Goal: Task Accomplishment & Management: Use online tool/utility

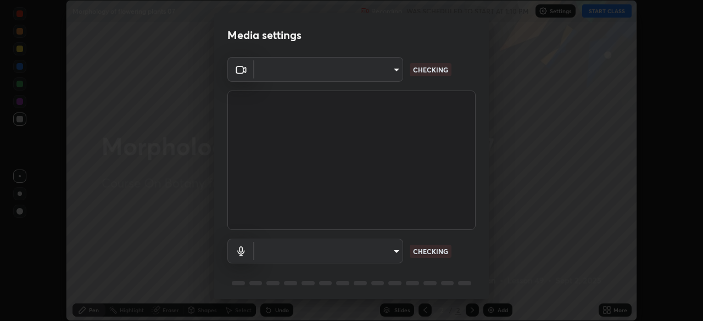
scroll to position [321, 702]
type input "b8f277cd8c291a0c7ed6159829793d80adb5f71bb500324d50d569f5a67401a8"
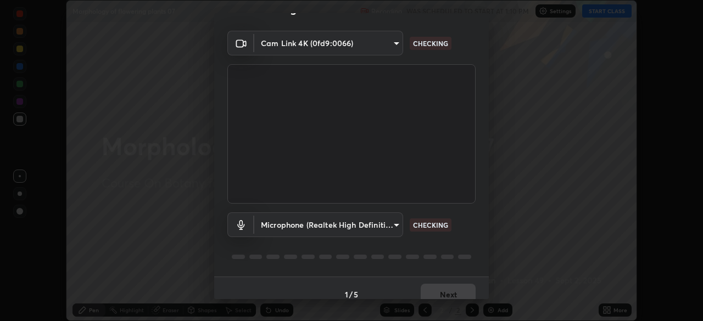
scroll to position [39, 0]
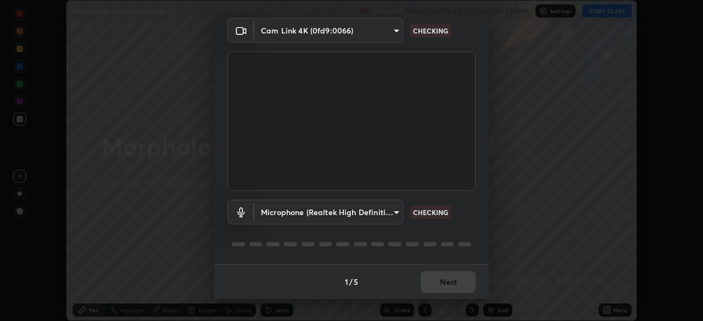
click at [395, 213] on body "Erase all Morphology of flowering plants 07 Recording WAS SCHEDULED TO START AT…" at bounding box center [351, 160] width 703 height 321
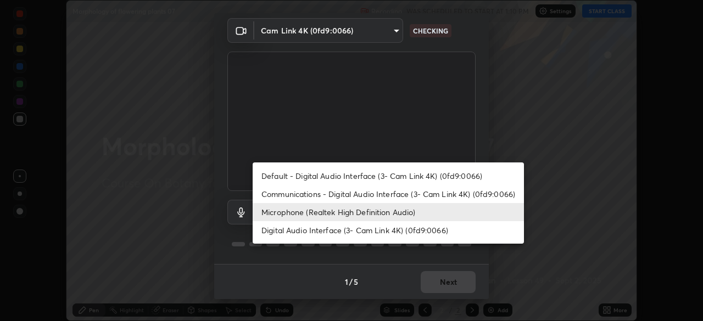
click at [388, 215] on li "Microphone (Realtek High Definition Audio)" at bounding box center [388, 212] width 271 height 18
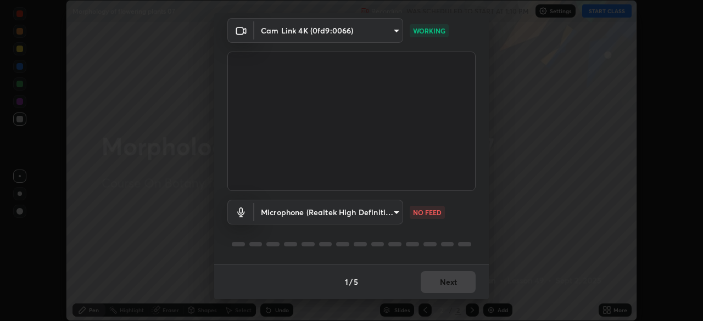
click at [395, 212] on body "Erase all Morphology of flowering plants 07 Recording WAS SCHEDULED TO START AT…" at bounding box center [351, 160] width 703 height 321
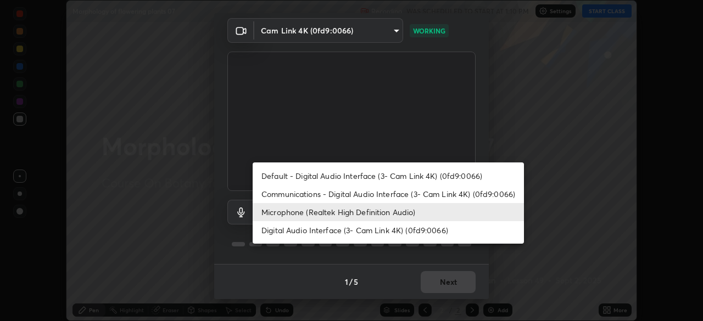
click at [392, 194] on li "Communications - Digital Audio Interface (3- Cam Link 4K) (0fd9:0066)" at bounding box center [388, 194] width 271 height 18
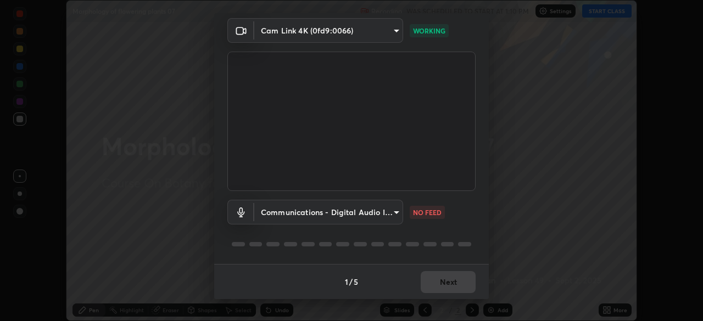
click at [391, 210] on body "Erase all Morphology of flowering plants 07 Recording WAS SCHEDULED TO START AT…" at bounding box center [351, 160] width 703 height 321
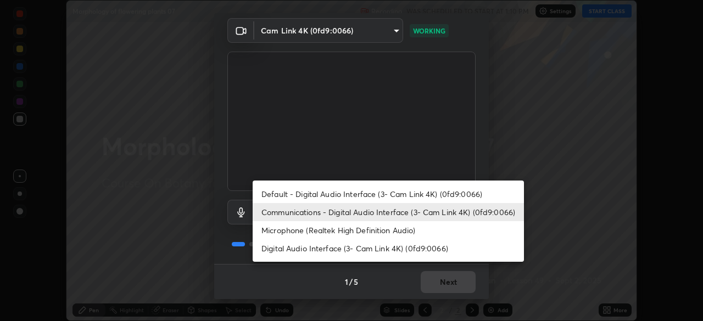
click at [377, 230] on li "Microphone (Realtek High Definition Audio)" at bounding box center [388, 230] width 271 height 18
type input "fc52b274e6785426ab2a4e79817368e636d678bdf91b48eb752f9e2a363405e0"
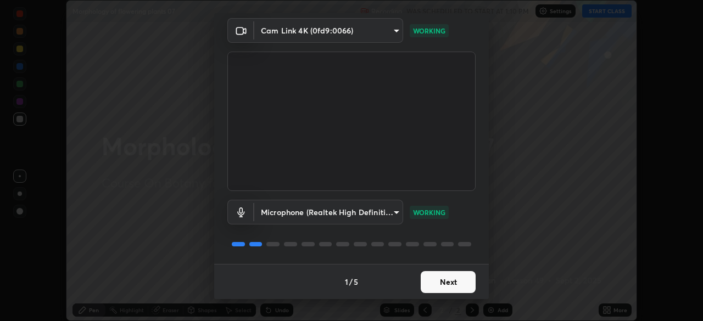
click at [440, 283] on button "Next" at bounding box center [447, 282] width 55 height 22
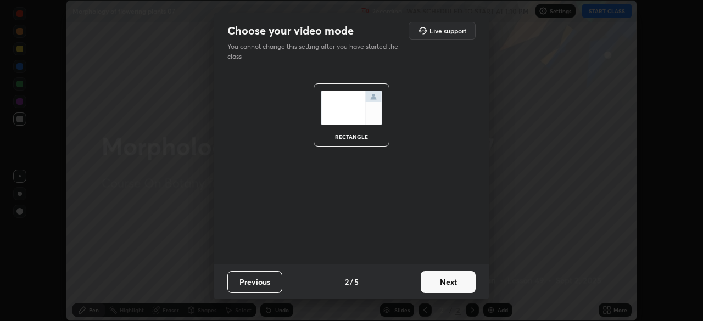
click at [446, 284] on button "Next" at bounding box center [447, 282] width 55 height 22
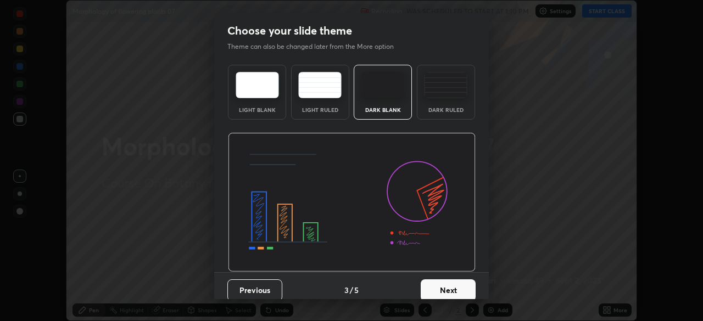
click at [449, 287] on button "Next" at bounding box center [447, 290] width 55 height 22
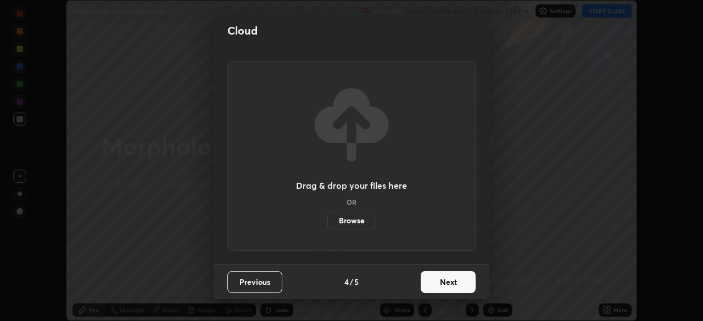
click at [451, 284] on button "Next" at bounding box center [447, 282] width 55 height 22
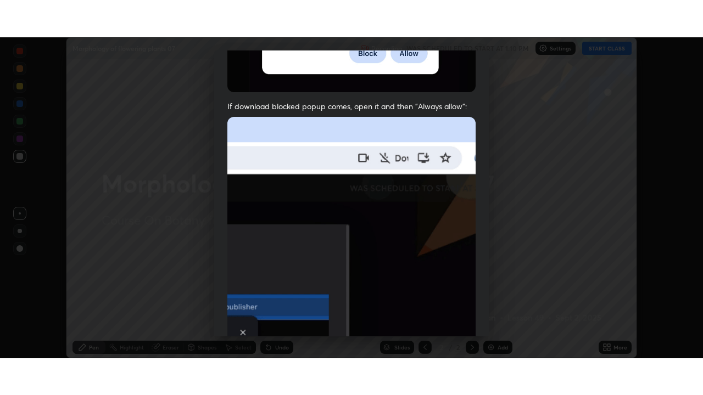
scroll to position [263, 0]
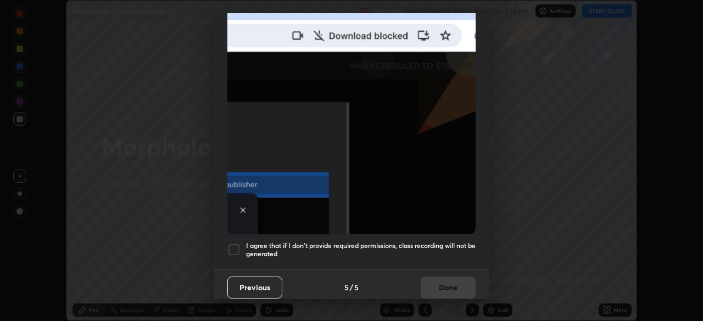
click at [237, 244] on div at bounding box center [233, 249] width 13 height 13
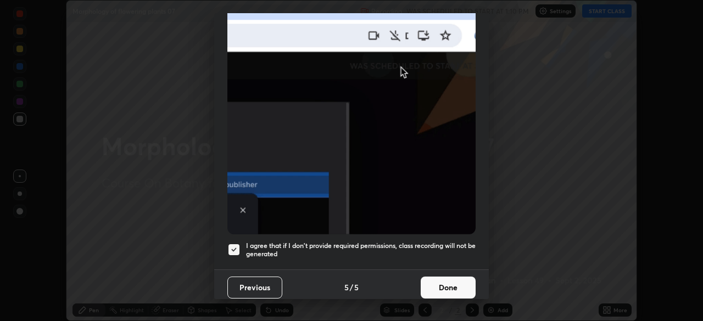
click at [446, 278] on button "Done" at bounding box center [447, 288] width 55 height 22
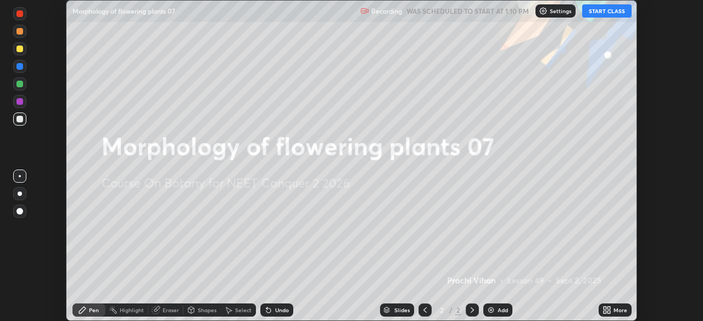
click at [604, 16] on button "START CLASS" at bounding box center [606, 10] width 49 height 13
click at [494, 309] on img at bounding box center [490, 310] width 9 height 9
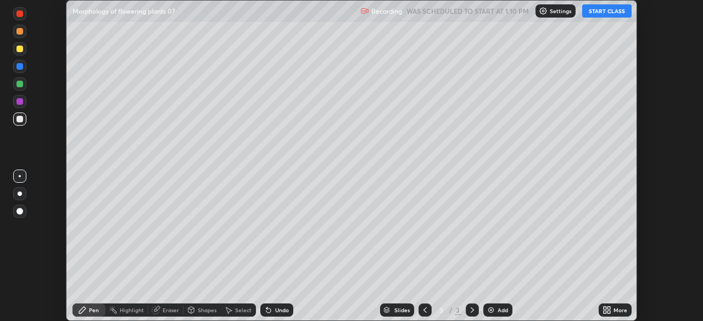
click at [608, 312] on icon at bounding box center [608, 312] width 3 height 3
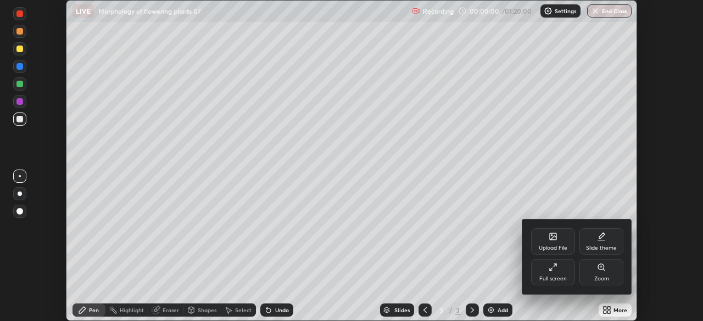
click at [553, 272] on div "Full screen" at bounding box center [553, 272] width 44 height 26
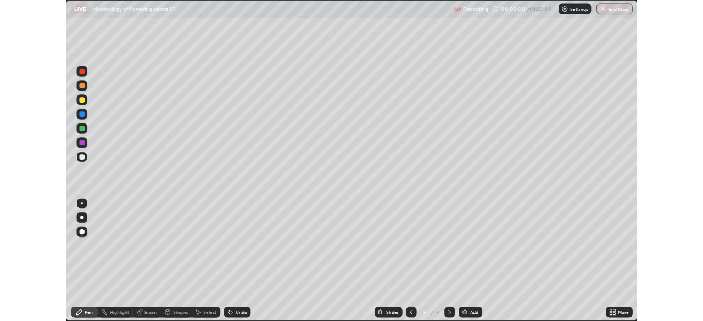
scroll to position [395, 703]
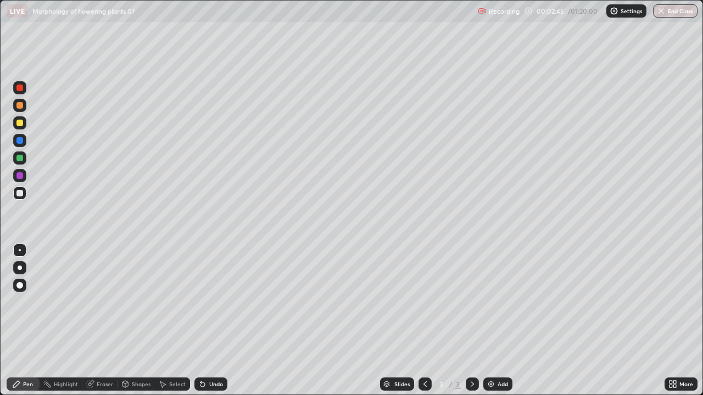
click at [20, 270] on div at bounding box center [20, 268] width 4 height 4
click at [23, 128] on div at bounding box center [19, 122] width 13 height 13
click at [23, 121] on div at bounding box center [19, 122] width 13 height 13
click at [23, 121] on div at bounding box center [19, 123] width 7 height 7
click at [21, 197] on div at bounding box center [19, 193] width 13 height 13
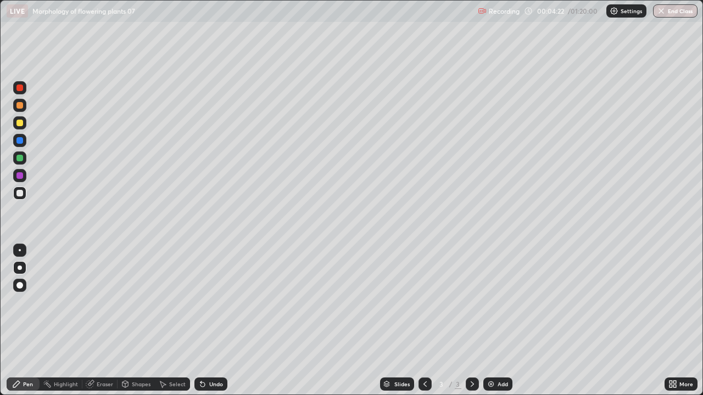
click at [21, 195] on div at bounding box center [19, 193] width 7 height 7
click at [20, 176] on div at bounding box center [19, 175] width 7 height 7
click at [21, 175] on div at bounding box center [19, 175] width 7 height 7
click at [22, 176] on div at bounding box center [19, 175] width 7 height 7
click at [209, 321] on div "Undo" at bounding box center [216, 384] width 14 height 5
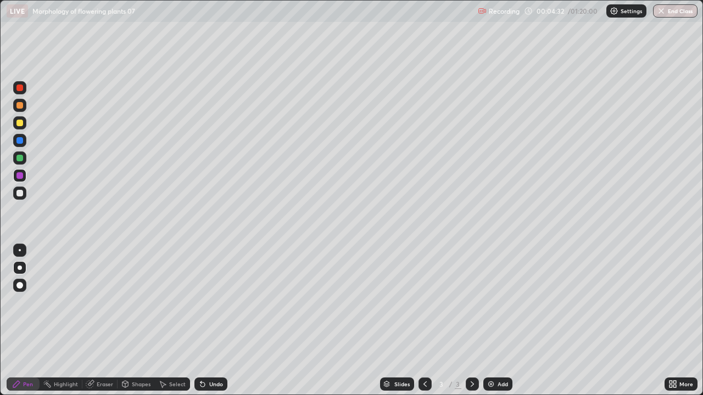
click at [21, 177] on div at bounding box center [19, 175] width 7 height 7
click at [20, 195] on div at bounding box center [19, 193] width 7 height 7
click at [21, 194] on div at bounding box center [19, 193] width 7 height 7
click at [20, 178] on div at bounding box center [19, 175] width 7 height 7
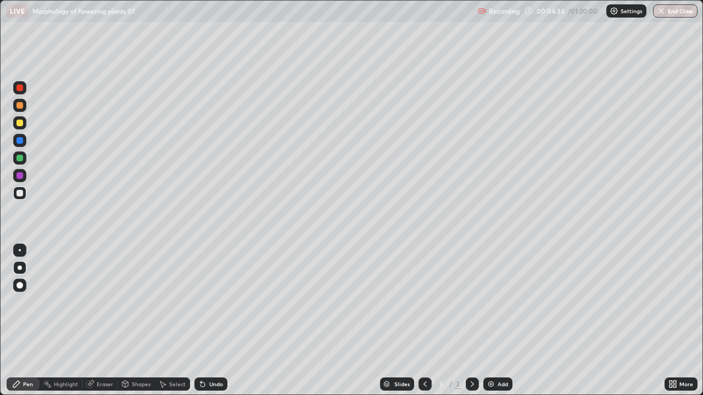
click at [21, 177] on div at bounding box center [19, 175] width 7 height 7
click at [21, 176] on div at bounding box center [19, 175] width 7 height 7
click at [209, 321] on div "Undo" at bounding box center [216, 384] width 14 height 5
click at [204, 321] on icon at bounding box center [202, 384] width 9 height 9
click at [21, 195] on div at bounding box center [19, 193] width 7 height 7
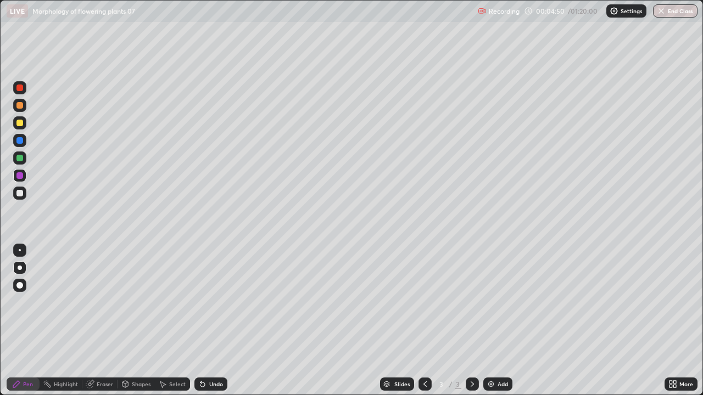
click at [23, 195] on div at bounding box center [19, 193] width 13 height 13
click at [23, 194] on div at bounding box center [19, 193] width 7 height 7
click at [16, 193] on div at bounding box center [19, 193] width 7 height 7
click at [19, 178] on div at bounding box center [19, 175] width 7 height 7
click at [20, 177] on div at bounding box center [19, 175] width 7 height 7
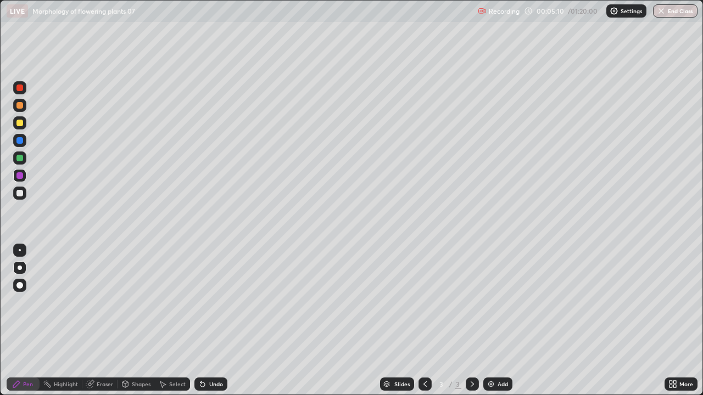
click at [19, 177] on div at bounding box center [19, 175] width 7 height 7
click at [207, 321] on div "Undo" at bounding box center [210, 384] width 33 height 13
click at [209, 321] on div "Undo" at bounding box center [216, 384] width 14 height 5
click at [21, 193] on div at bounding box center [19, 193] width 7 height 7
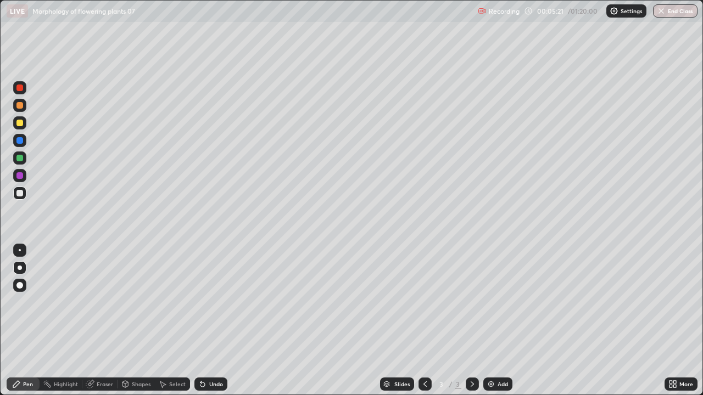
click at [23, 194] on div at bounding box center [19, 193] width 7 height 7
click at [19, 176] on div at bounding box center [19, 175] width 7 height 7
click at [21, 176] on div at bounding box center [19, 175] width 7 height 7
click at [20, 176] on div at bounding box center [19, 175] width 7 height 7
click at [21, 176] on div at bounding box center [19, 175] width 7 height 7
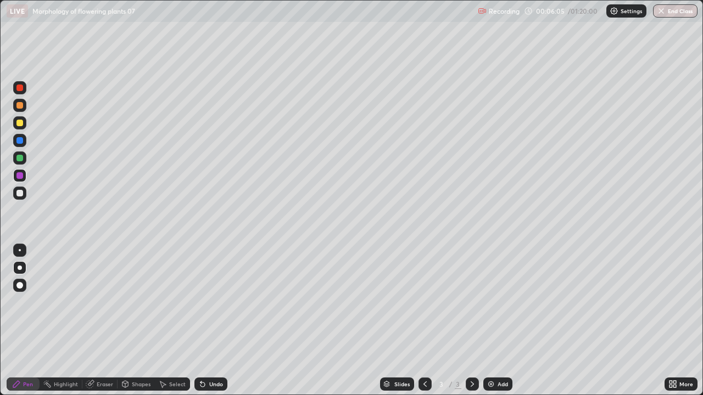
click at [20, 194] on div at bounding box center [19, 193] width 7 height 7
click at [19, 194] on div at bounding box center [19, 193] width 7 height 7
click at [18, 193] on div at bounding box center [19, 193] width 7 height 7
click at [19, 192] on div at bounding box center [19, 193] width 7 height 7
click at [494, 321] on img at bounding box center [490, 384] width 9 height 9
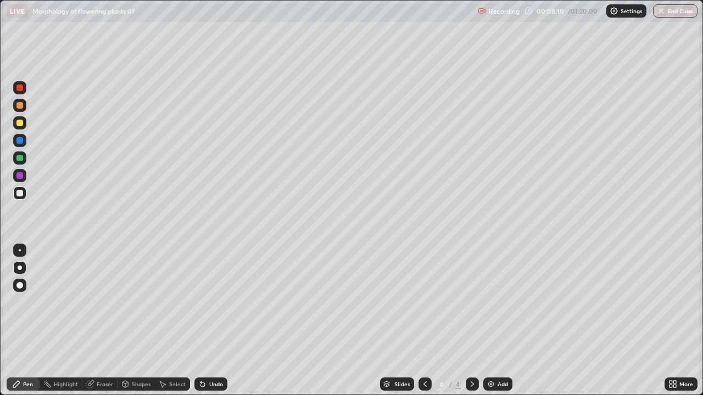
click at [24, 121] on div at bounding box center [19, 122] width 13 height 13
click at [24, 120] on div at bounding box center [19, 122] width 13 height 13
click at [24, 196] on div at bounding box center [19, 193] width 13 height 13
click at [25, 194] on div at bounding box center [19, 193] width 13 height 13
click at [24, 194] on div at bounding box center [19, 193] width 13 height 13
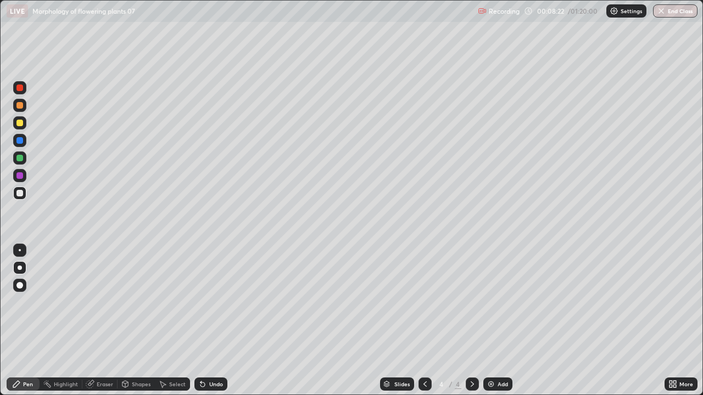
click at [20, 193] on div at bounding box center [19, 193] width 7 height 7
click at [20, 194] on div at bounding box center [19, 193] width 7 height 7
click at [21, 181] on div at bounding box center [19, 175] width 13 height 13
click at [20, 176] on div at bounding box center [19, 175] width 7 height 7
click at [680, 321] on div "More" at bounding box center [686, 384] width 14 height 5
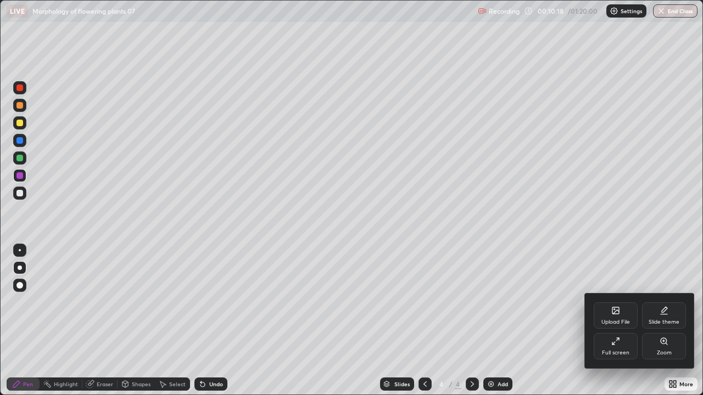
click at [620, 321] on div "Full screen" at bounding box center [615, 346] width 44 height 26
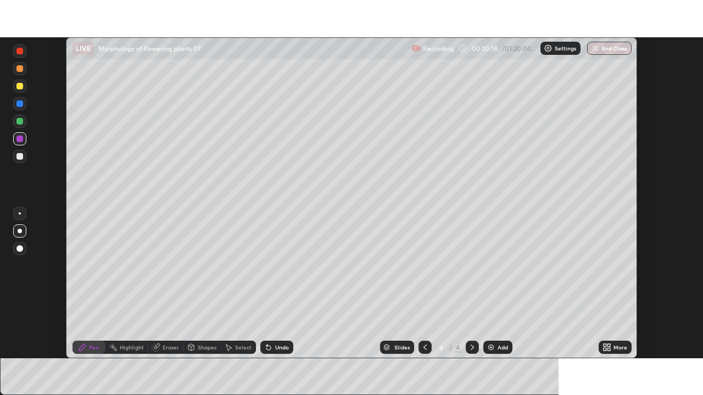
scroll to position [54573, 54192]
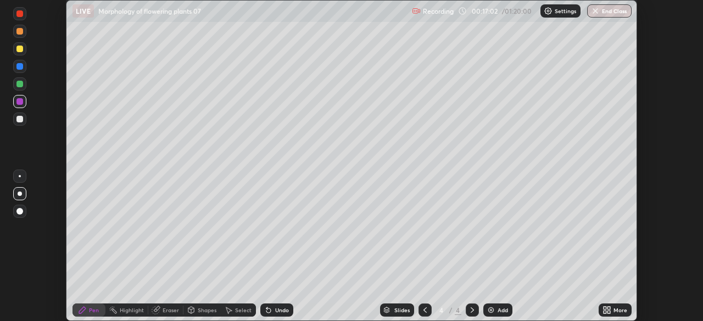
click at [495, 306] on div "Add" at bounding box center [497, 310] width 29 height 13
click at [609, 307] on icon at bounding box center [608, 308] width 3 height 3
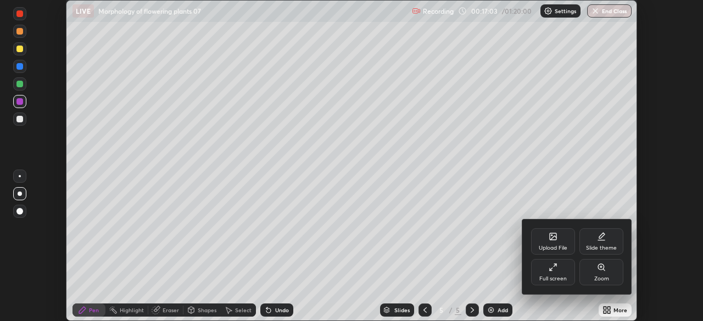
click at [555, 268] on icon at bounding box center [552, 267] width 9 height 9
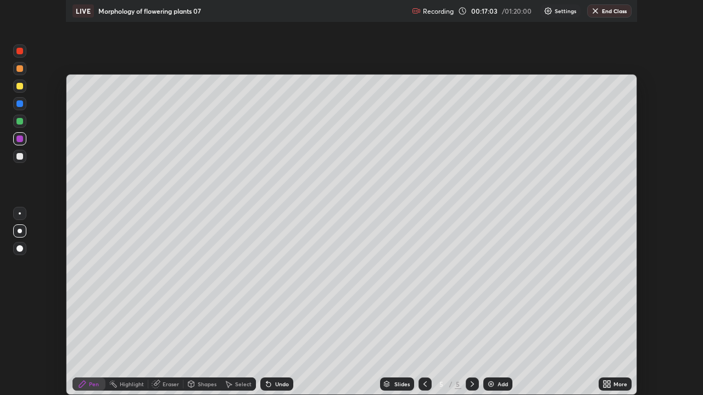
scroll to position [395, 703]
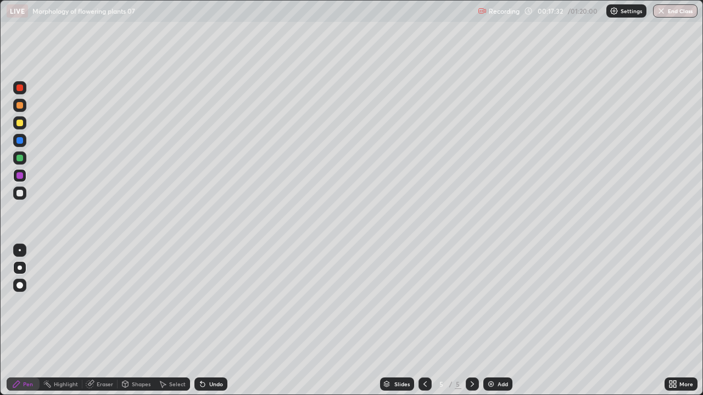
click at [22, 122] on div at bounding box center [19, 123] width 7 height 7
click at [26, 122] on div at bounding box center [20, 123] width 18 height 18
click at [26, 120] on div at bounding box center [19, 122] width 13 height 13
click at [492, 321] on img at bounding box center [490, 384] width 9 height 9
click at [21, 192] on div at bounding box center [19, 193] width 7 height 7
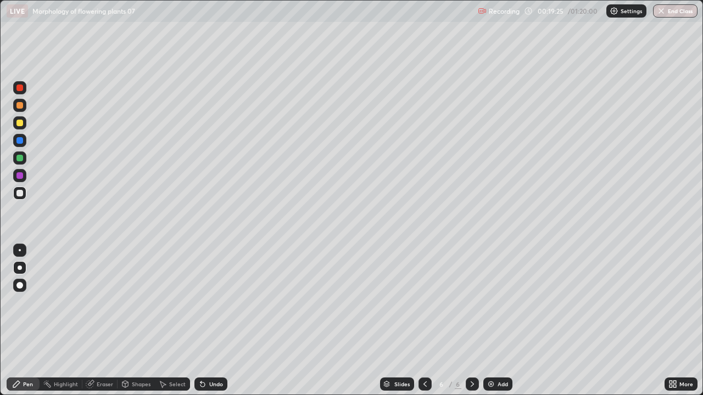
click at [21, 192] on div at bounding box center [19, 193] width 7 height 7
click at [206, 321] on div "Undo" at bounding box center [210, 384] width 33 height 13
click at [17, 160] on div at bounding box center [19, 158] width 7 height 7
click at [23, 158] on div at bounding box center [19, 158] width 7 height 7
click at [23, 156] on div at bounding box center [19, 158] width 7 height 7
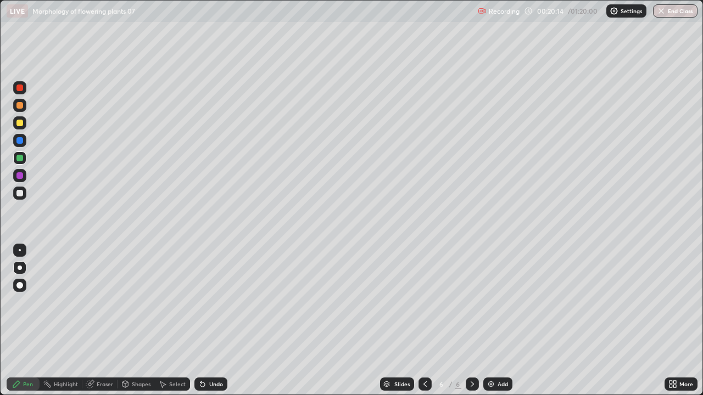
click at [162, 321] on icon at bounding box center [163, 385] width 6 height 7
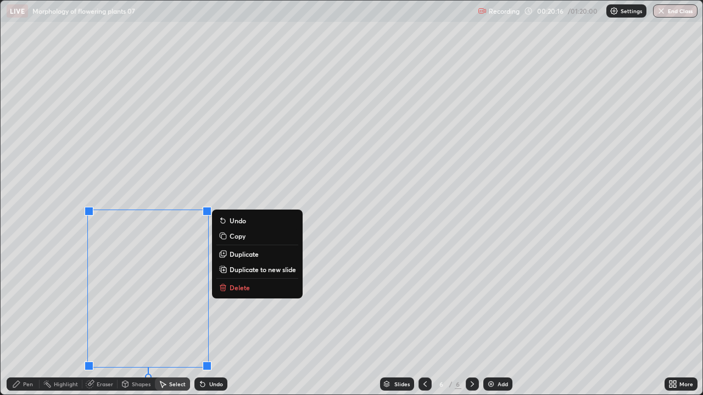
click at [231, 290] on p "Delete" at bounding box center [239, 287] width 20 height 9
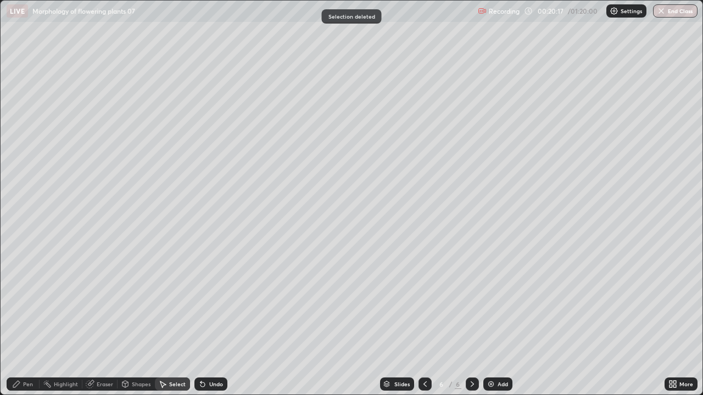
click at [19, 321] on icon at bounding box center [16, 384] width 9 height 9
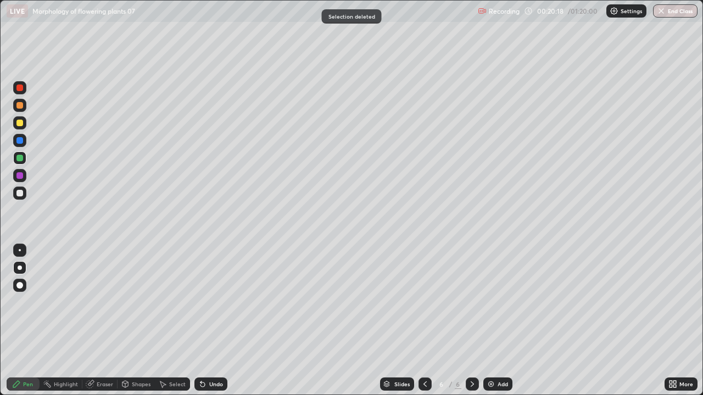
click at [24, 194] on div at bounding box center [19, 193] width 13 height 13
click at [23, 122] on div at bounding box center [19, 123] width 7 height 7
click at [19, 121] on div at bounding box center [19, 123] width 7 height 7
click at [201, 321] on icon at bounding box center [202, 385] width 4 height 4
click at [499, 321] on div "Add" at bounding box center [502, 384] width 10 height 5
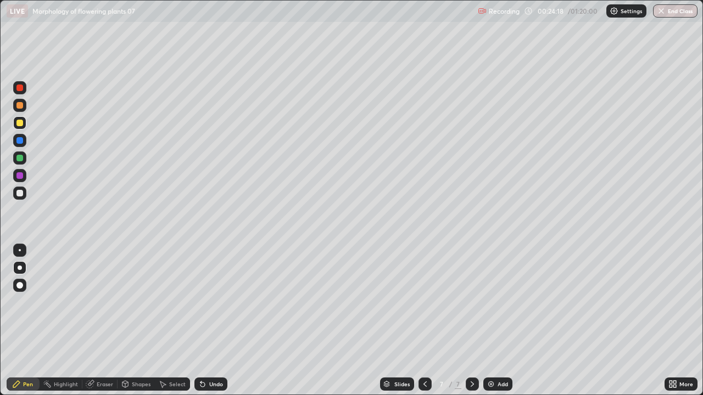
click at [21, 108] on div at bounding box center [19, 105] width 7 height 7
click at [20, 194] on div at bounding box center [19, 193] width 7 height 7
click at [21, 193] on div at bounding box center [19, 193] width 7 height 7
click at [21, 191] on div at bounding box center [19, 193] width 7 height 7
click at [20, 141] on div at bounding box center [19, 140] width 7 height 7
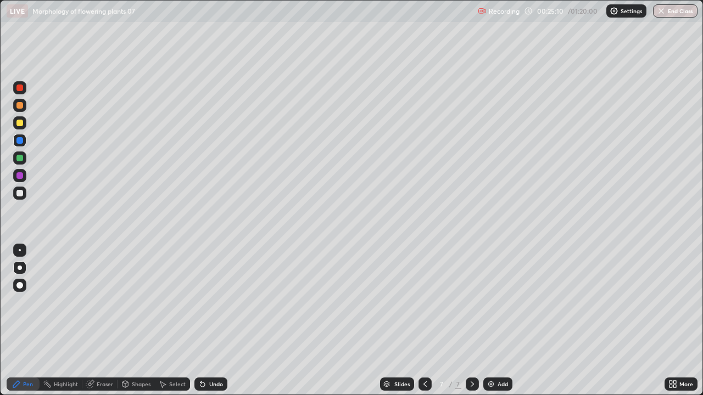
click at [21, 138] on div at bounding box center [19, 140] width 7 height 7
click at [20, 141] on div at bounding box center [19, 140] width 7 height 7
click at [19, 161] on div at bounding box center [19, 158] width 7 height 7
click at [19, 159] on div at bounding box center [19, 158] width 7 height 7
click at [20, 159] on div at bounding box center [19, 158] width 7 height 7
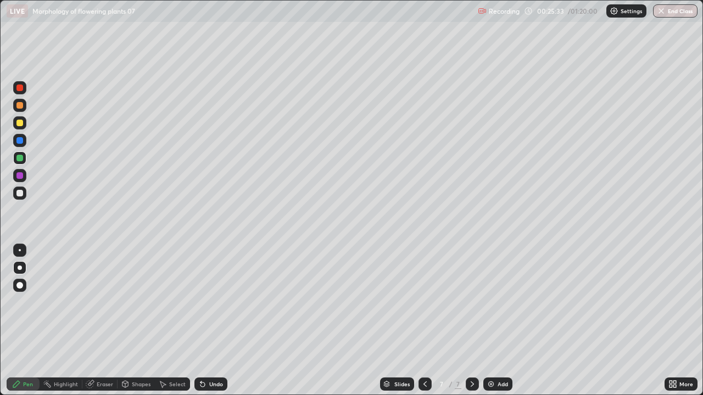
click at [23, 122] on div at bounding box center [19, 122] width 13 height 13
click at [24, 106] on div at bounding box center [19, 105] width 13 height 13
click at [23, 105] on div at bounding box center [19, 105] width 7 height 7
click at [20, 105] on div at bounding box center [19, 105] width 7 height 7
click at [16, 192] on div at bounding box center [19, 193] width 7 height 7
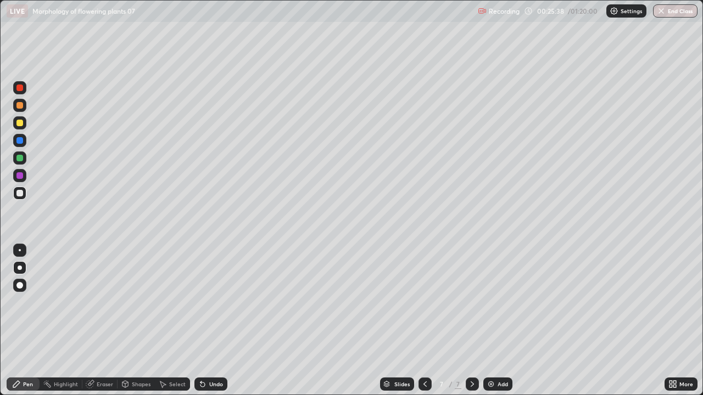
click at [20, 190] on div at bounding box center [19, 193] width 7 height 7
click at [19, 106] on div at bounding box center [19, 105] width 7 height 7
click at [19, 105] on div at bounding box center [19, 105] width 7 height 7
click at [19, 199] on div at bounding box center [19, 193] width 13 height 13
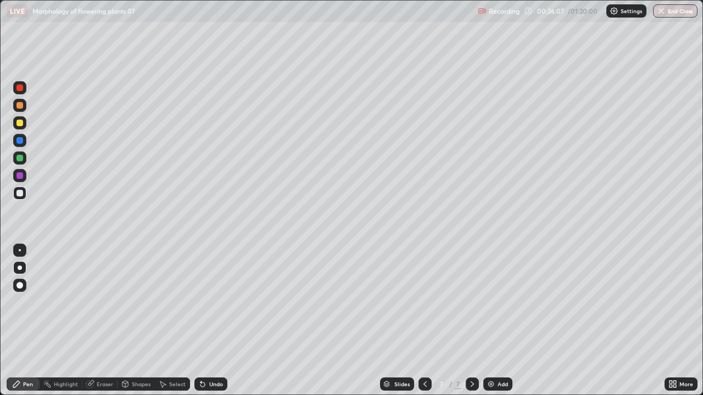
click at [19, 195] on div at bounding box center [19, 193] width 7 height 7
click at [20, 195] on div at bounding box center [19, 193] width 7 height 7
click at [24, 175] on div at bounding box center [19, 175] width 13 height 13
click at [21, 175] on div at bounding box center [19, 175] width 7 height 7
click at [20, 174] on div at bounding box center [19, 175] width 7 height 7
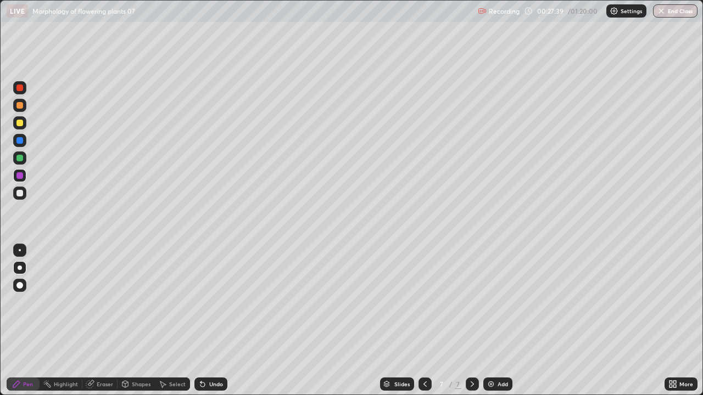
click at [491, 321] on img at bounding box center [490, 384] width 9 height 9
click at [22, 177] on div at bounding box center [19, 175] width 7 height 7
click at [20, 176] on div at bounding box center [19, 175] width 7 height 7
click at [18, 152] on div at bounding box center [19, 158] width 13 height 13
click at [16, 157] on div at bounding box center [19, 158] width 7 height 7
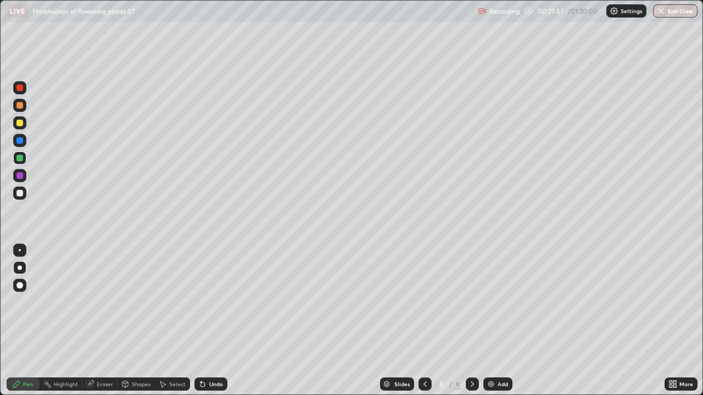
click at [18, 156] on div at bounding box center [19, 158] width 7 height 7
click at [18, 173] on div at bounding box center [19, 175] width 7 height 7
click at [19, 174] on div at bounding box center [19, 175] width 7 height 7
click at [19, 175] on div at bounding box center [19, 175] width 7 height 7
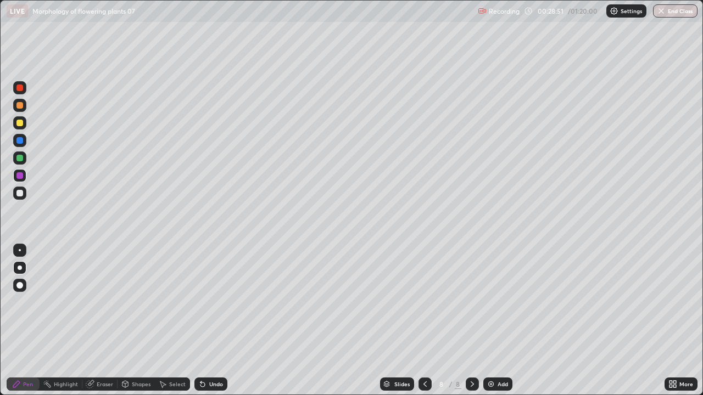
click at [19, 177] on div at bounding box center [19, 175] width 7 height 7
click at [200, 321] on icon at bounding box center [200, 382] width 1 height 1
click at [206, 321] on div "Undo" at bounding box center [210, 384] width 33 height 13
click at [18, 192] on div at bounding box center [19, 193] width 7 height 7
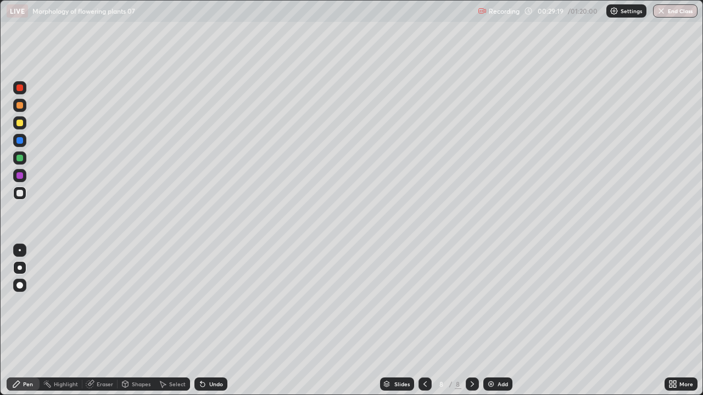
click at [21, 195] on div at bounding box center [19, 193] width 7 height 7
click at [20, 194] on div at bounding box center [19, 193] width 7 height 7
click at [22, 191] on div at bounding box center [19, 193] width 7 height 7
click at [210, 321] on div "Undo" at bounding box center [216, 384] width 14 height 5
click at [423, 321] on icon at bounding box center [424, 384] width 9 height 9
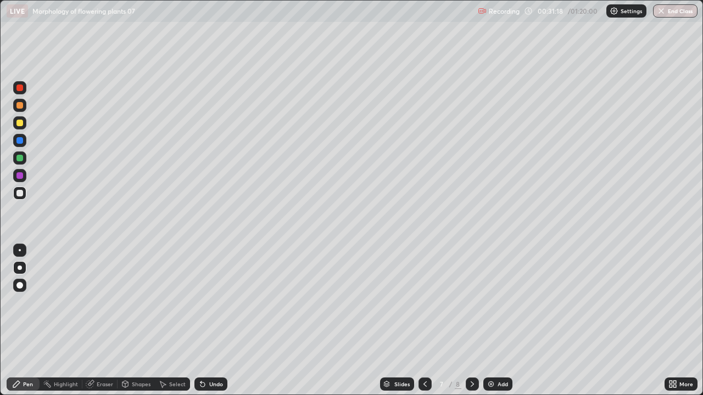
click at [468, 321] on icon at bounding box center [472, 384] width 9 height 9
click at [424, 321] on icon at bounding box center [424, 384] width 9 height 9
click at [471, 321] on icon at bounding box center [472, 384] width 9 height 9
click at [493, 321] on img at bounding box center [490, 384] width 9 height 9
click at [24, 122] on div at bounding box center [19, 122] width 13 height 13
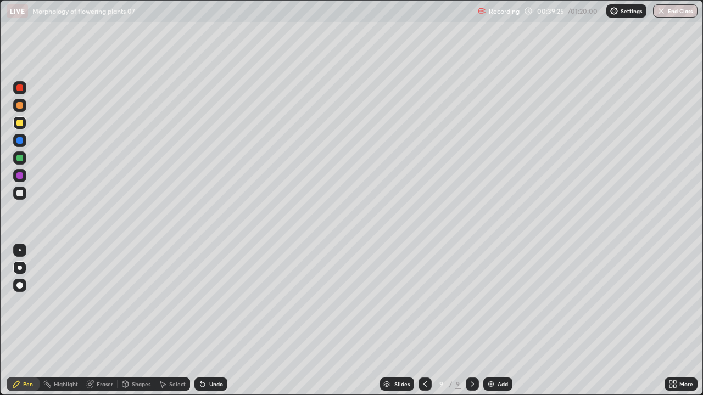
click at [20, 158] on div at bounding box center [19, 158] width 7 height 7
click at [20, 177] on div at bounding box center [19, 175] width 7 height 7
click at [23, 175] on div at bounding box center [19, 175] width 13 height 13
click at [22, 194] on div at bounding box center [19, 193] width 7 height 7
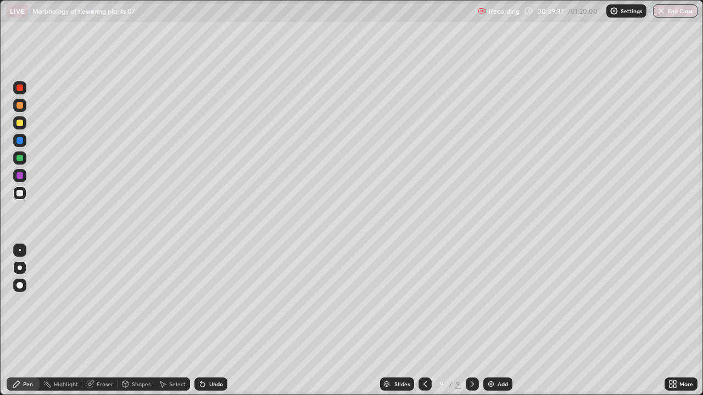
click at [23, 193] on div at bounding box center [19, 193] width 13 height 13
click at [21, 193] on div at bounding box center [19, 193] width 7 height 7
click at [17, 195] on div at bounding box center [19, 193] width 7 height 7
click at [16, 194] on div at bounding box center [19, 193] width 7 height 7
click at [20, 158] on div at bounding box center [19, 158] width 7 height 7
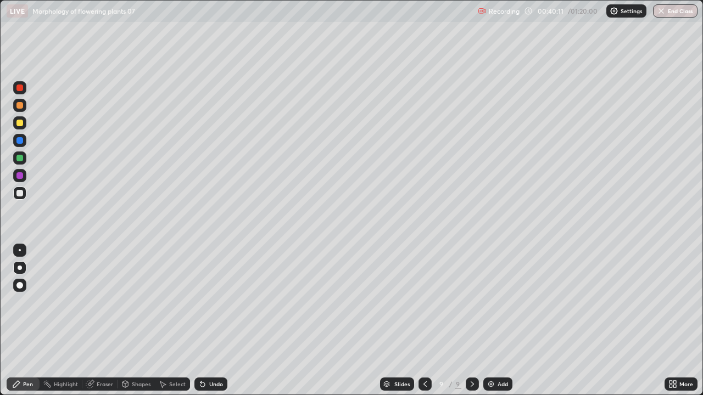
click at [19, 157] on div at bounding box center [19, 158] width 7 height 7
click at [18, 156] on div at bounding box center [19, 158] width 7 height 7
click at [19, 178] on div at bounding box center [19, 175] width 7 height 7
click at [19, 177] on div at bounding box center [19, 175] width 7 height 7
click at [212, 321] on div "Undo" at bounding box center [216, 384] width 14 height 5
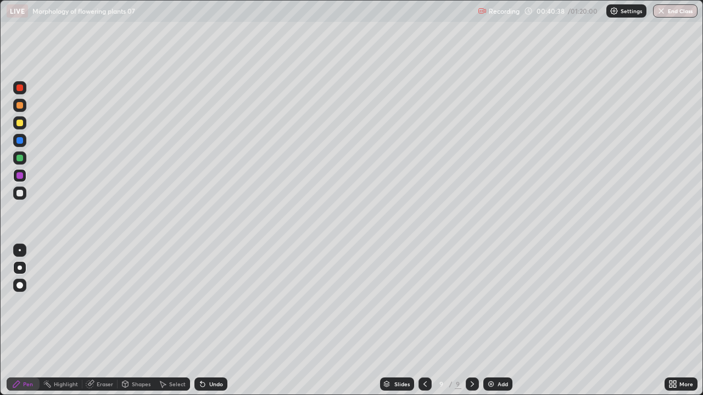
click at [20, 158] on div at bounding box center [19, 158] width 7 height 7
click at [19, 160] on div at bounding box center [19, 158] width 7 height 7
click at [21, 125] on div at bounding box center [19, 123] width 7 height 7
click at [19, 142] on div at bounding box center [19, 140] width 7 height 7
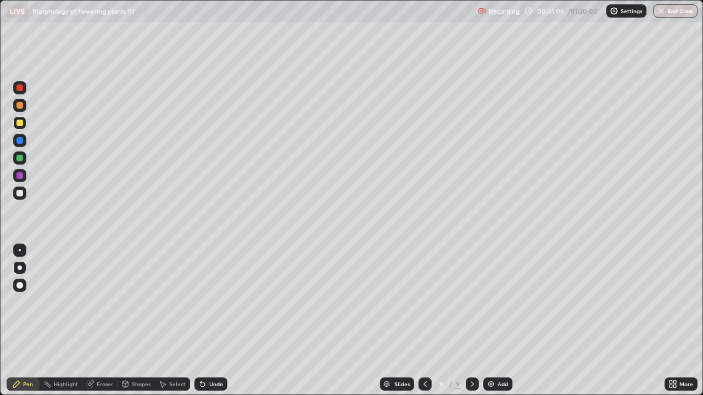
click at [18, 141] on div at bounding box center [19, 140] width 7 height 7
click at [19, 141] on div at bounding box center [19, 140] width 7 height 7
click at [20, 141] on div at bounding box center [19, 140] width 7 height 7
click at [13, 189] on div at bounding box center [19, 193] width 13 height 13
click at [20, 192] on div at bounding box center [19, 193] width 7 height 7
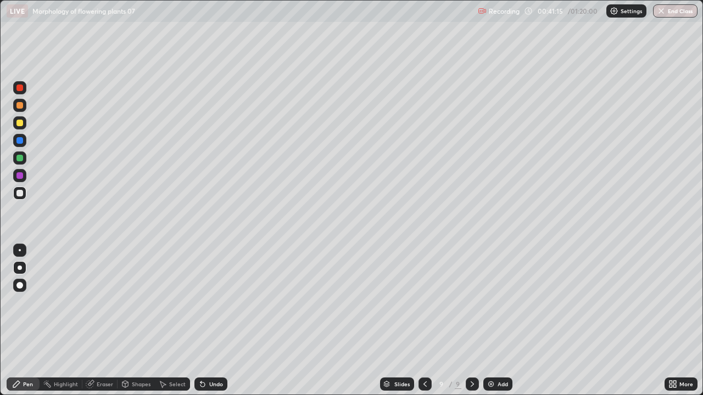
click at [20, 189] on div at bounding box center [19, 193] width 13 height 13
click at [25, 120] on div at bounding box center [19, 122] width 13 height 13
click at [21, 122] on div at bounding box center [19, 123] width 7 height 7
click at [21, 143] on div at bounding box center [19, 140] width 7 height 7
click at [20, 141] on div at bounding box center [19, 140] width 7 height 7
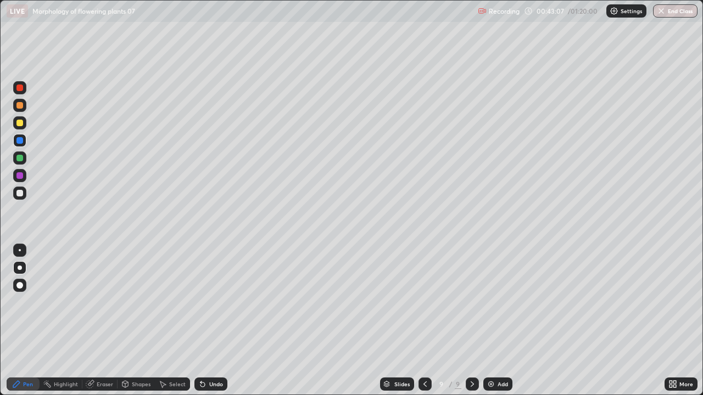
click at [18, 139] on div at bounding box center [19, 140] width 7 height 7
click at [19, 106] on div at bounding box center [19, 105] width 7 height 7
click at [18, 105] on div at bounding box center [19, 105] width 7 height 7
click at [19, 105] on div at bounding box center [19, 105] width 7 height 7
click at [19, 104] on div at bounding box center [19, 105] width 7 height 7
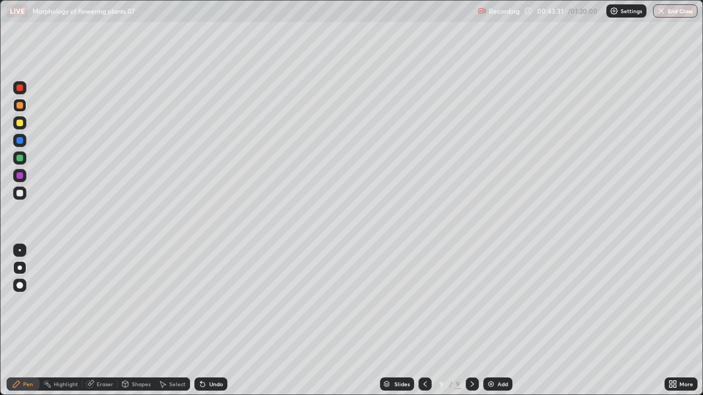
click at [21, 91] on div at bounding box center [19, 88] width 7 height 7
click at [18, 88] on div at bounding box center [19, 88] width 7 height 7
click at [19, 87] on div at bounding box center [19, 88] width 7 height 7
click at [20, 194] on div at bounding box center [19, 193] width 7 height 7
click at [20, 195] on div at bounding box center [19, 193] width 7 height 7
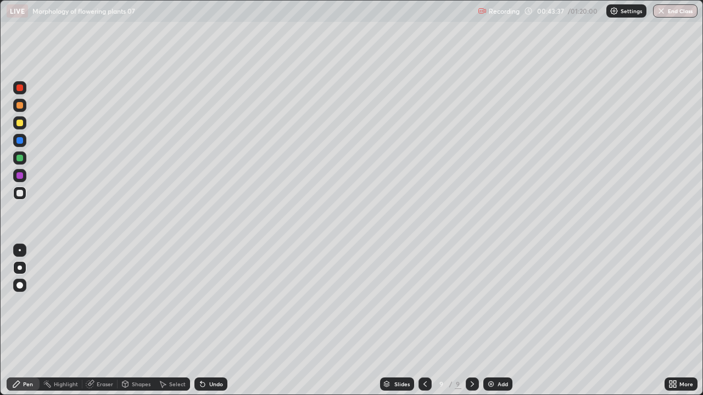
click at [20, 192] on div at bounding box center [19, 193] width 7 height 7
click at [425, 321] on icon at bounding box center [424, 384] width 9 height 9
click at [424, 321] on icon at bounding box center [424, 384] width 9 height 9
click at [423, 321] on icon at bounding box center [424, 384] width 9 height 9
click at [424, 321] on icon at bounding box center [424, 384] width 9 height 9
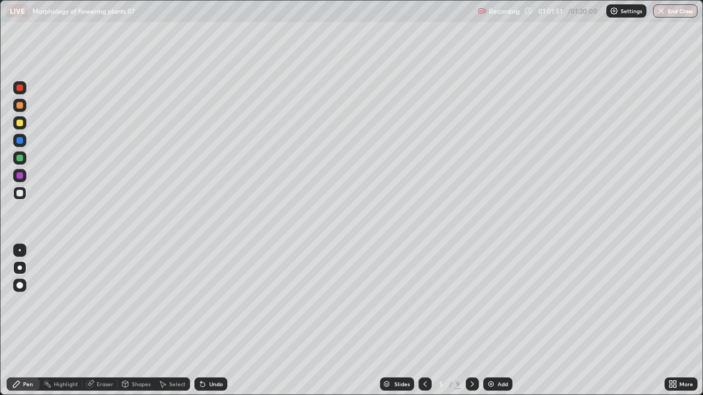
click at [424, 321] on icon at bounding box center [424, 384] width 9 height 9
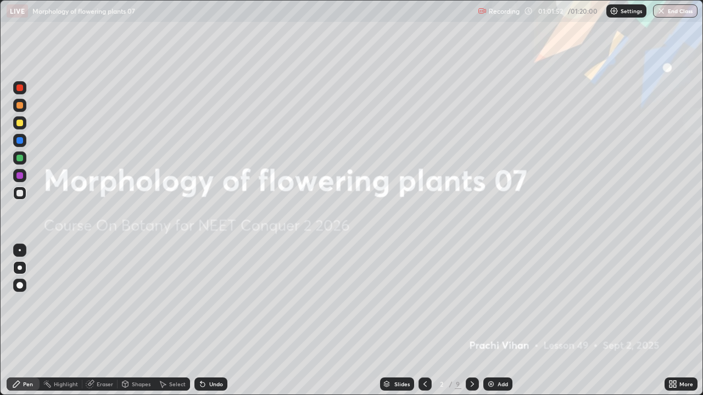
click at [471, 321] on icon at bounding box center [472, 384] width 9 height 9
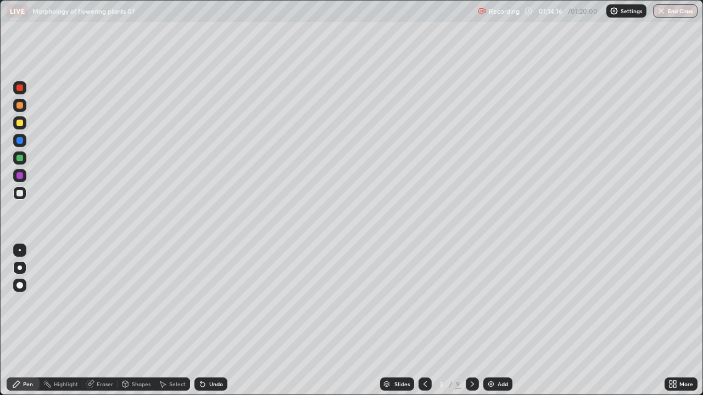
click at [667, 15] on button "End Class" at bounding box center [675, 10] width 44 height 13
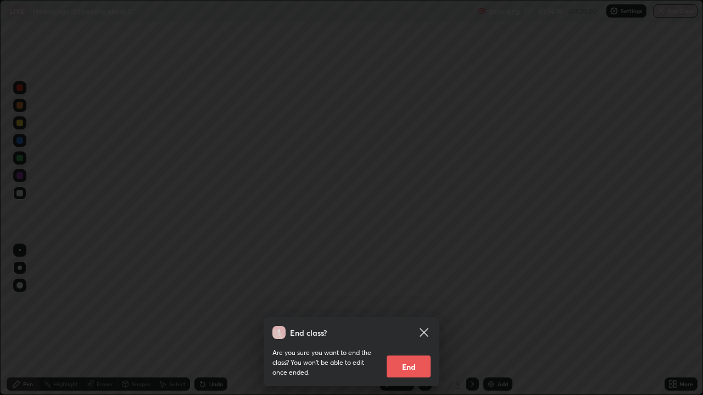
click at [407, 321] on button "End" at bounding box center [408, 367] width 44 height 22
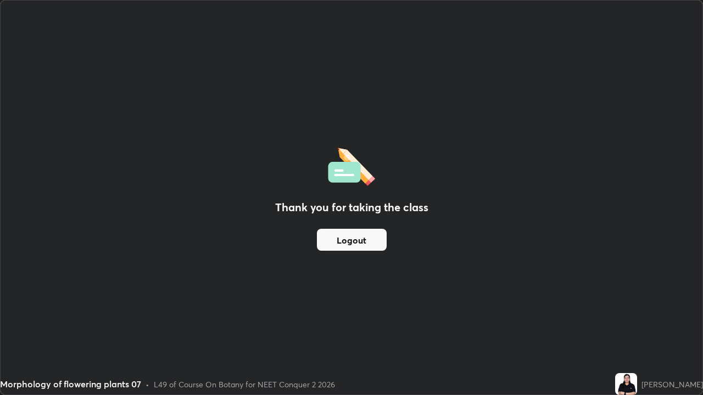
click at [368, 240] on button "Logout" at bounding box center [352, 240] width 70 height 22
